Goal: Task Accomplishment & Management: Manage account settings

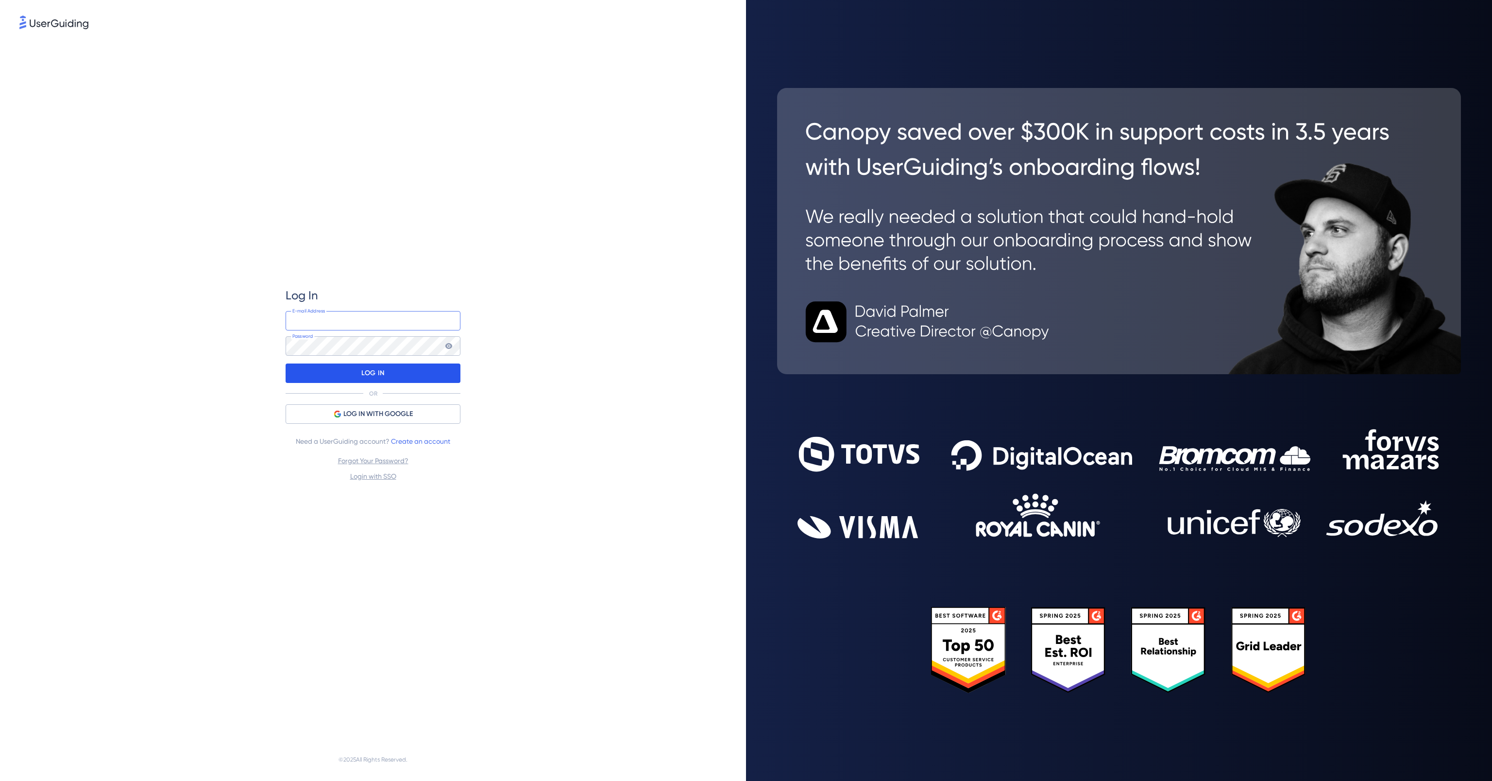
type input "[EMAIL_ADDRESS][PERSON_NAME][DOMAIN_NAME]"
click at [370, 376] on p "LOG IN" at bounding box center [372, 373] width 23 height 16
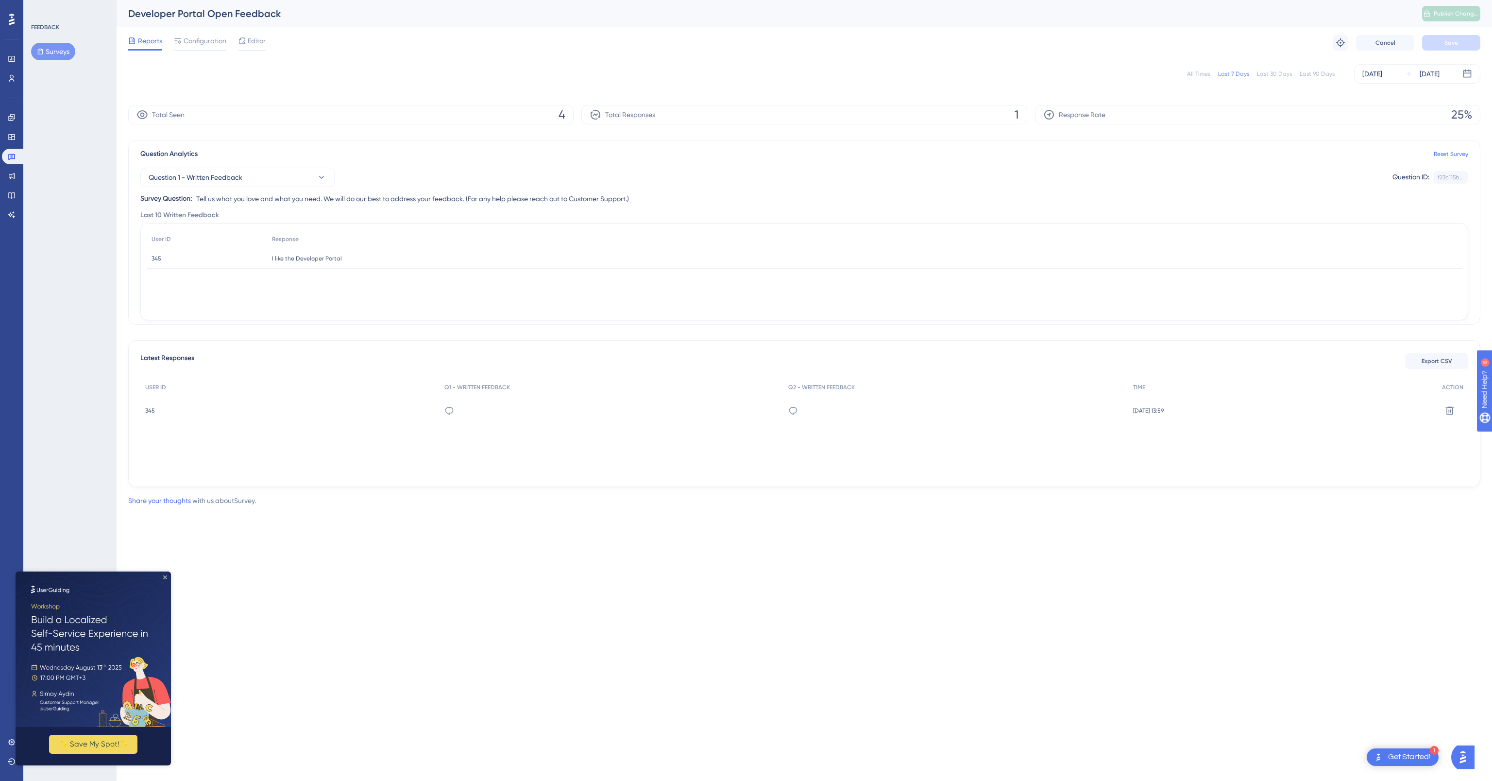
click at [164, 576] on icon "Close Preview" at bounding box center [165, 577] width 4 height 4
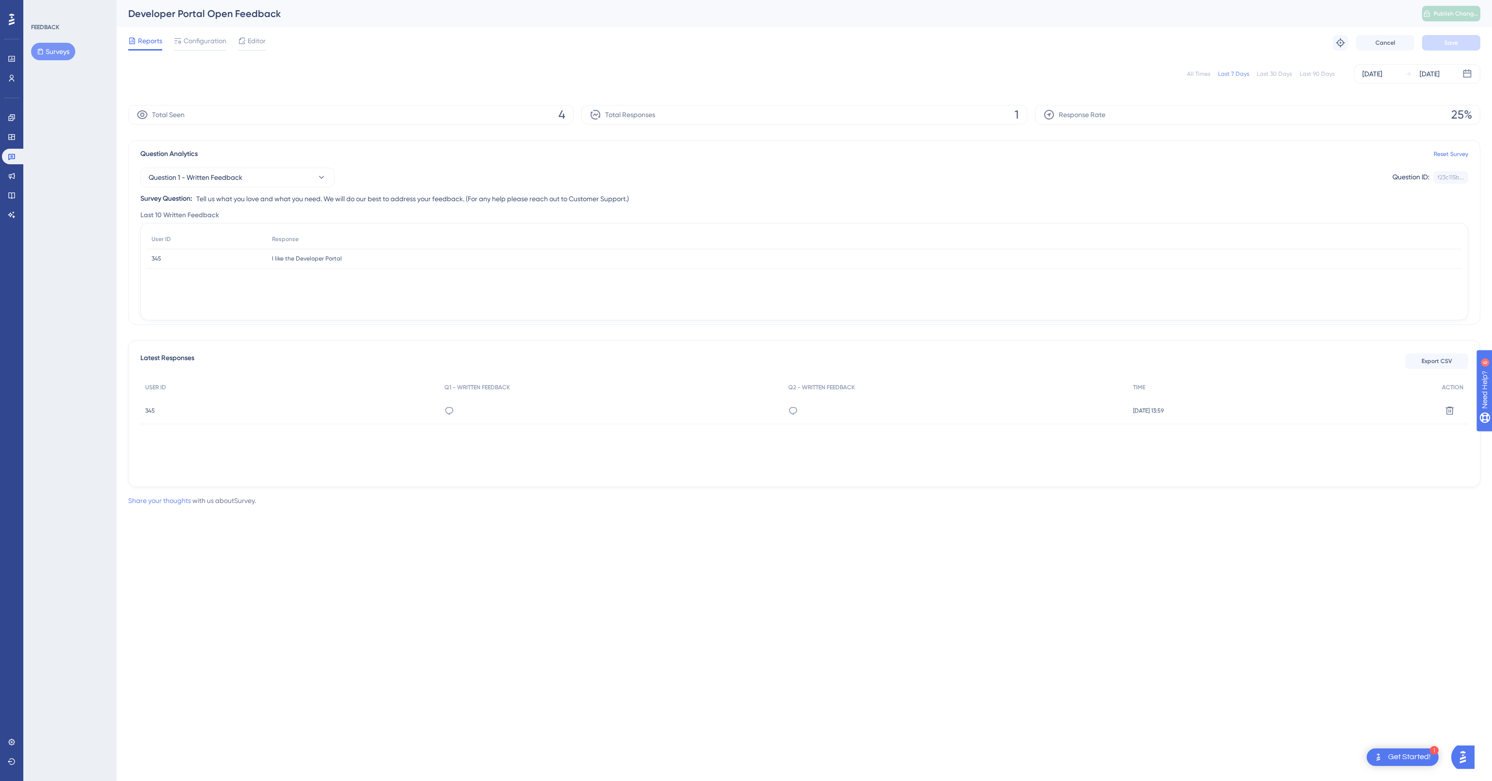
click at [154, 503] on link "Share your thoughts" at bounding box center [159, 500] width 63 height 8
click at [148, 500] on link "Share your thoughts" at bounding box center [159, 500] width 63 height 8
click at [311, 534] on div "Performance Users Engagement Widgets Feedback Product Updates Knowledge Base AI…" at bounding box center [746, 268] width 1492 height 537
click at [162, 501] on link "Share your thoughts" at bounding box center [159, 500] width 63 height 8
click at [1492, 437] on span "Need Help?" at bounding box center [1518, 439] width 38 height 12
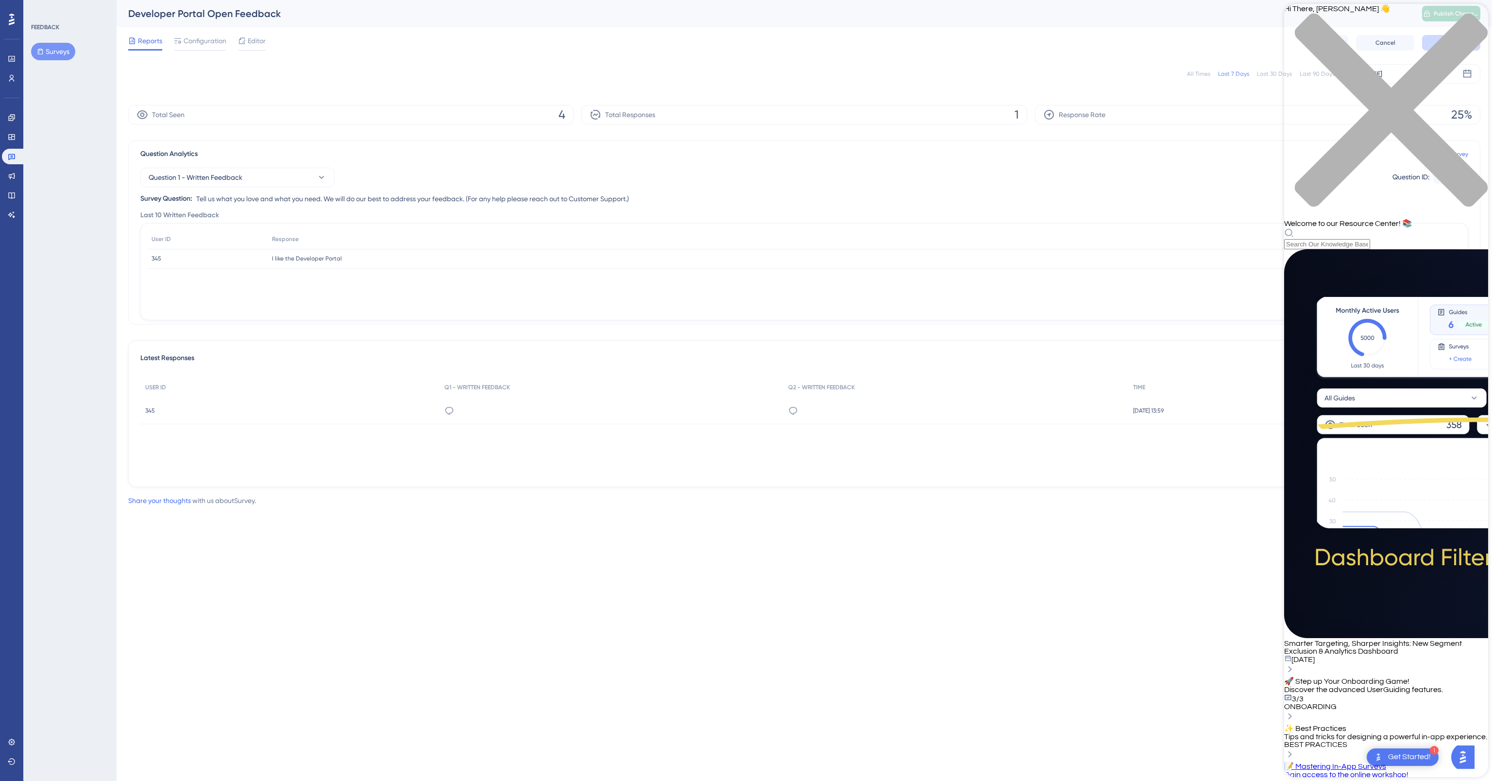
click at [198, 0] on html "1 Get Started! Performance Users Engagement Widgets Feedback Product Updates Kn…" at bounding box center [746, 0] width 1492 height 0
click at [152, 501] on link "Share your thoughts" at bounding box center [159, 500] width 63 height 8
click at [356, 0] on html "1 Get Started! Performance Users Engagement Widgets Feedback Product Updates Kn…" at bounding box center [746, 0] width 1492 height 0
click at [1475, 17] on icon "close resource center" at bounding box center [1391, 110] width 193 height 193
